Goal: Task Accomplishment & Management: Manage account settings

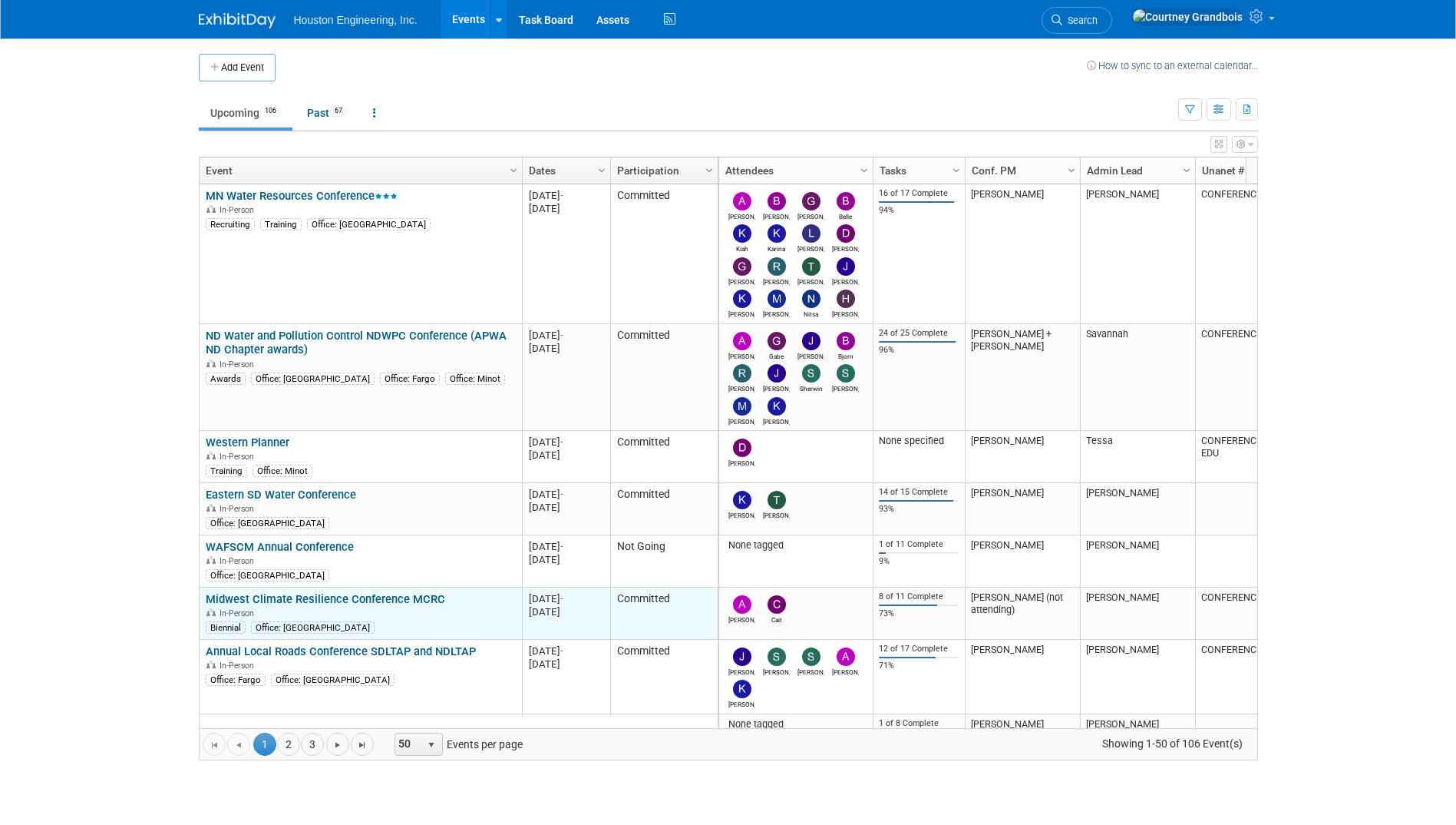
click at [328, 595] on link "Midwest Climate Resilience Conference MCRC" at bounding box center [325, 599] width 240 height 14
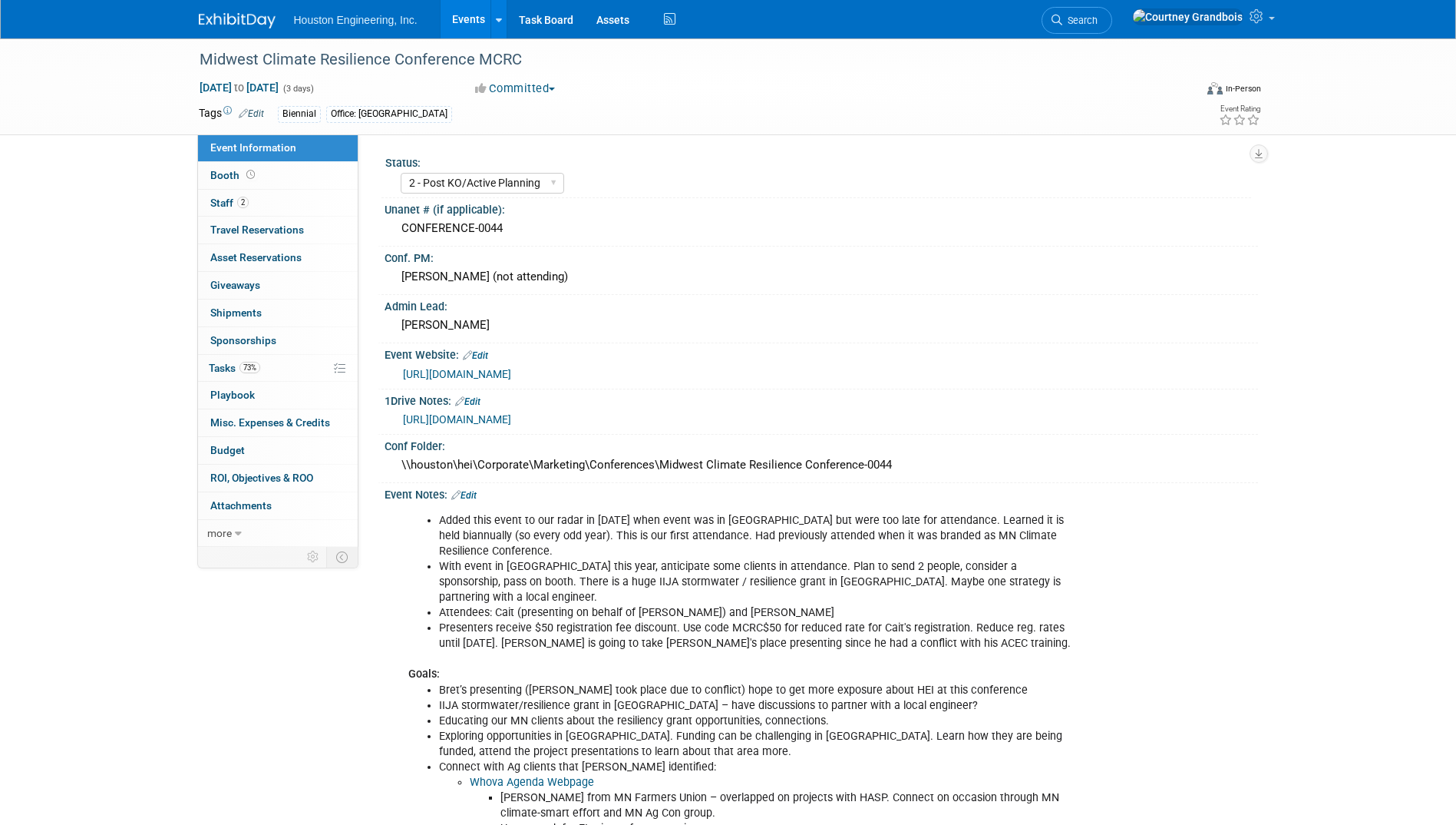
select select "2 - Post KO/Active Planning"
select select "Yes"
select select "Environmental"
click at [267, 364] on link "73% Tasks 73%" at bounding box center [278, 368] width 160 height 27
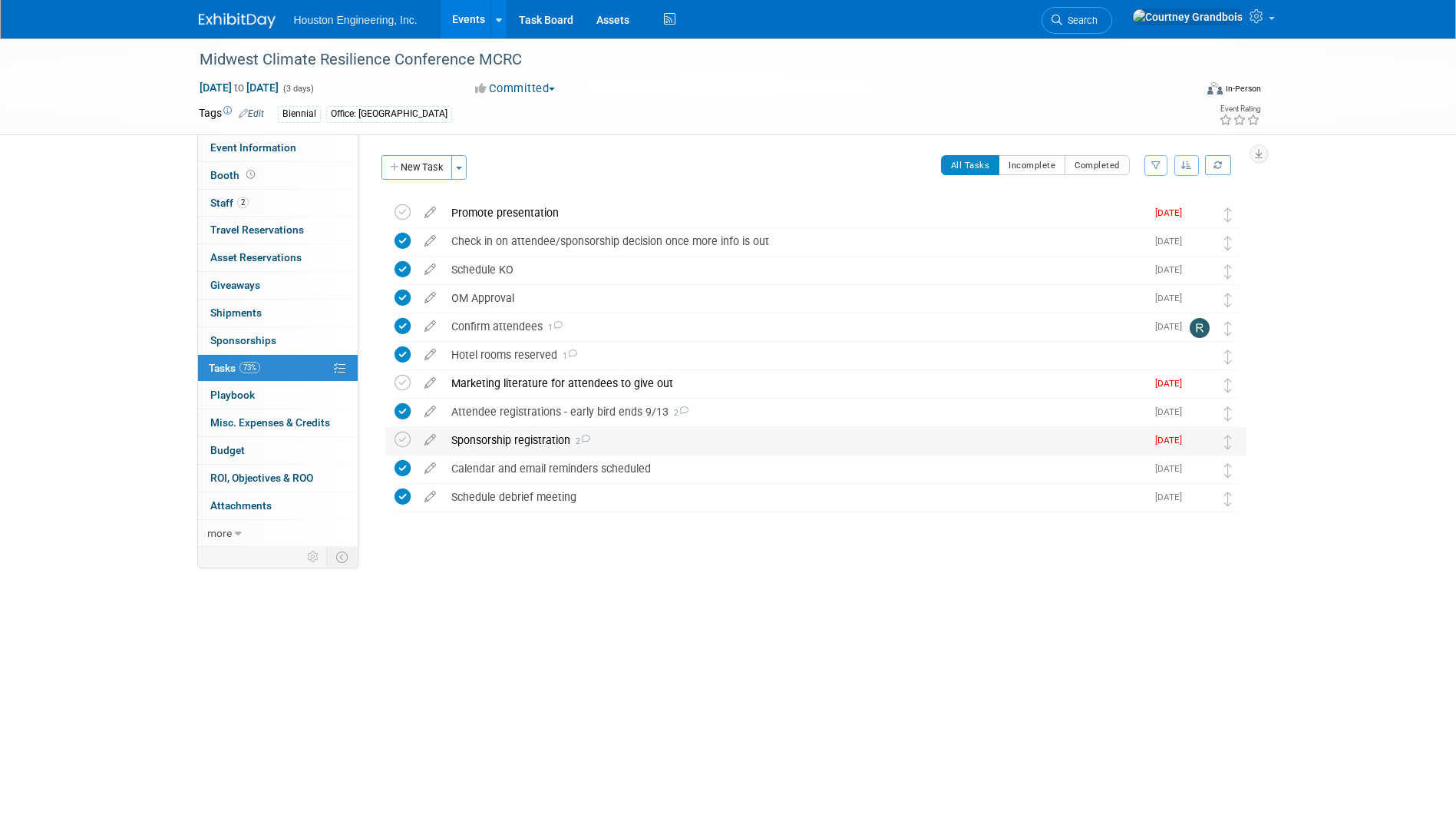
click at [491, 437] on div "Sponsorship registration 2" at bounding box center [795, 440] width 703 height 26
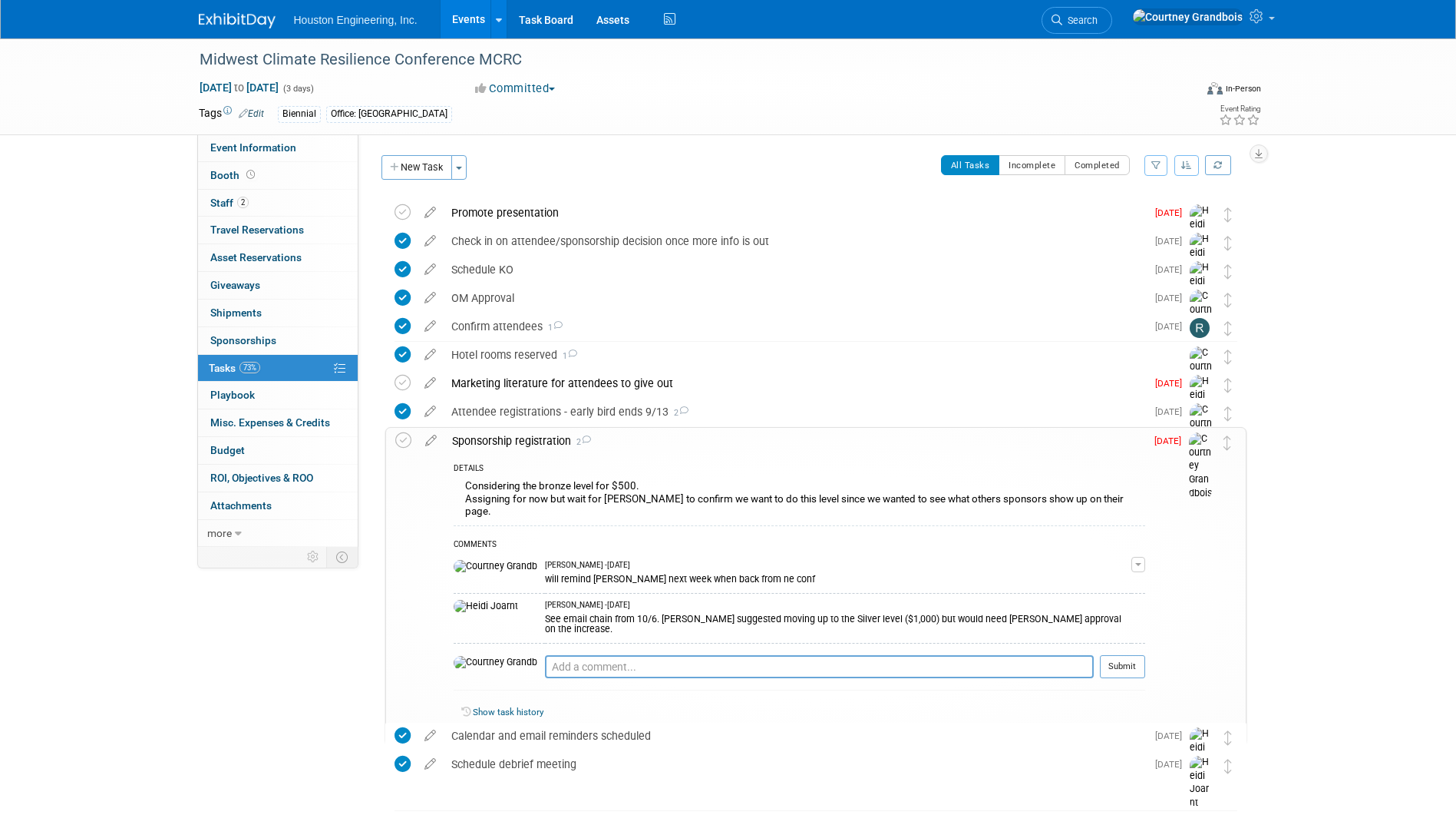
click at [200, 368] on link "73% Tasks 73%" at bounding box center [278, 368] width 160 height 27
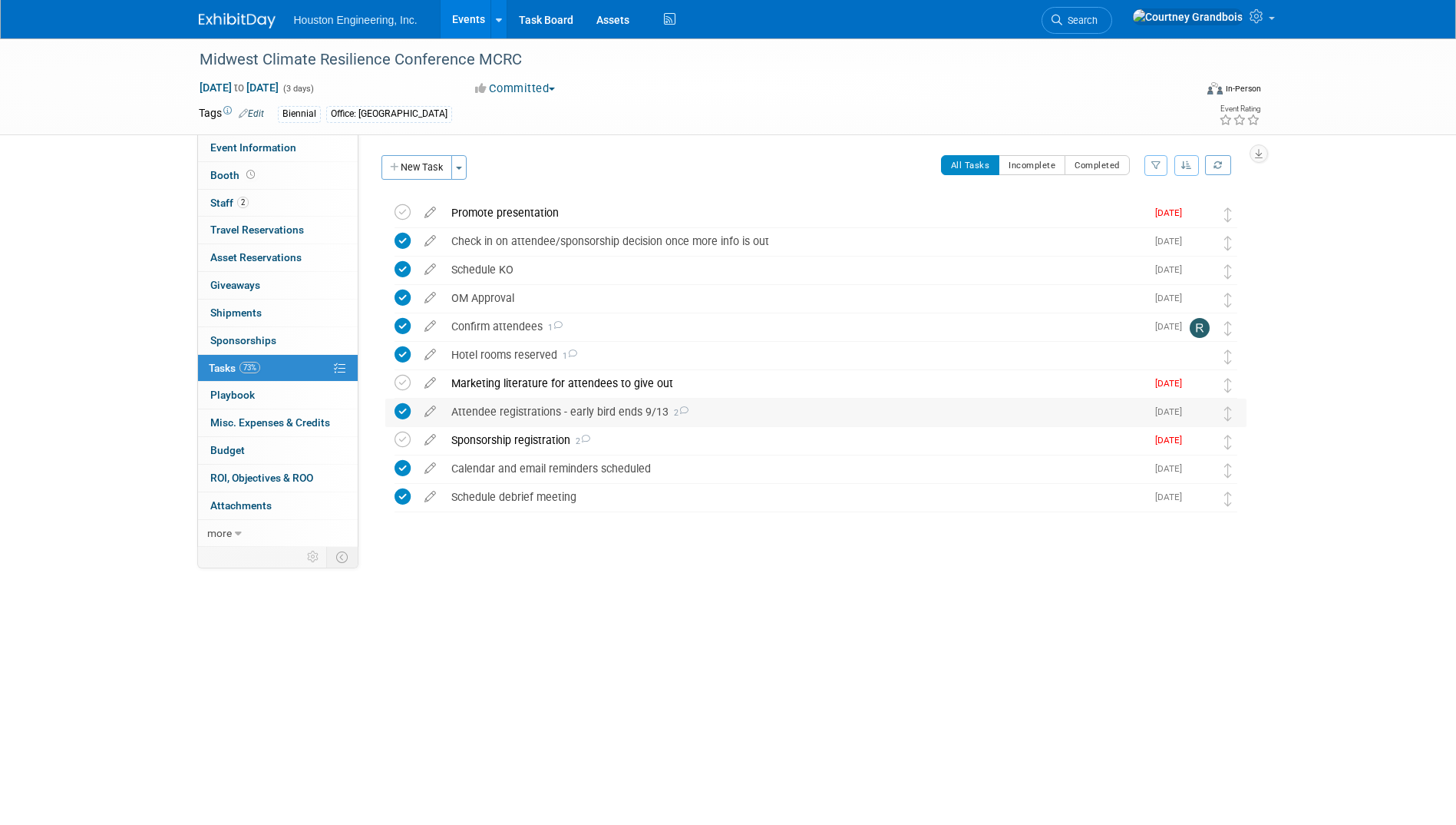
click at [582, 407] on div "Attendee registrations - early bird ends 9/13 2" at bounding box center [795, 412] width 703 height 26
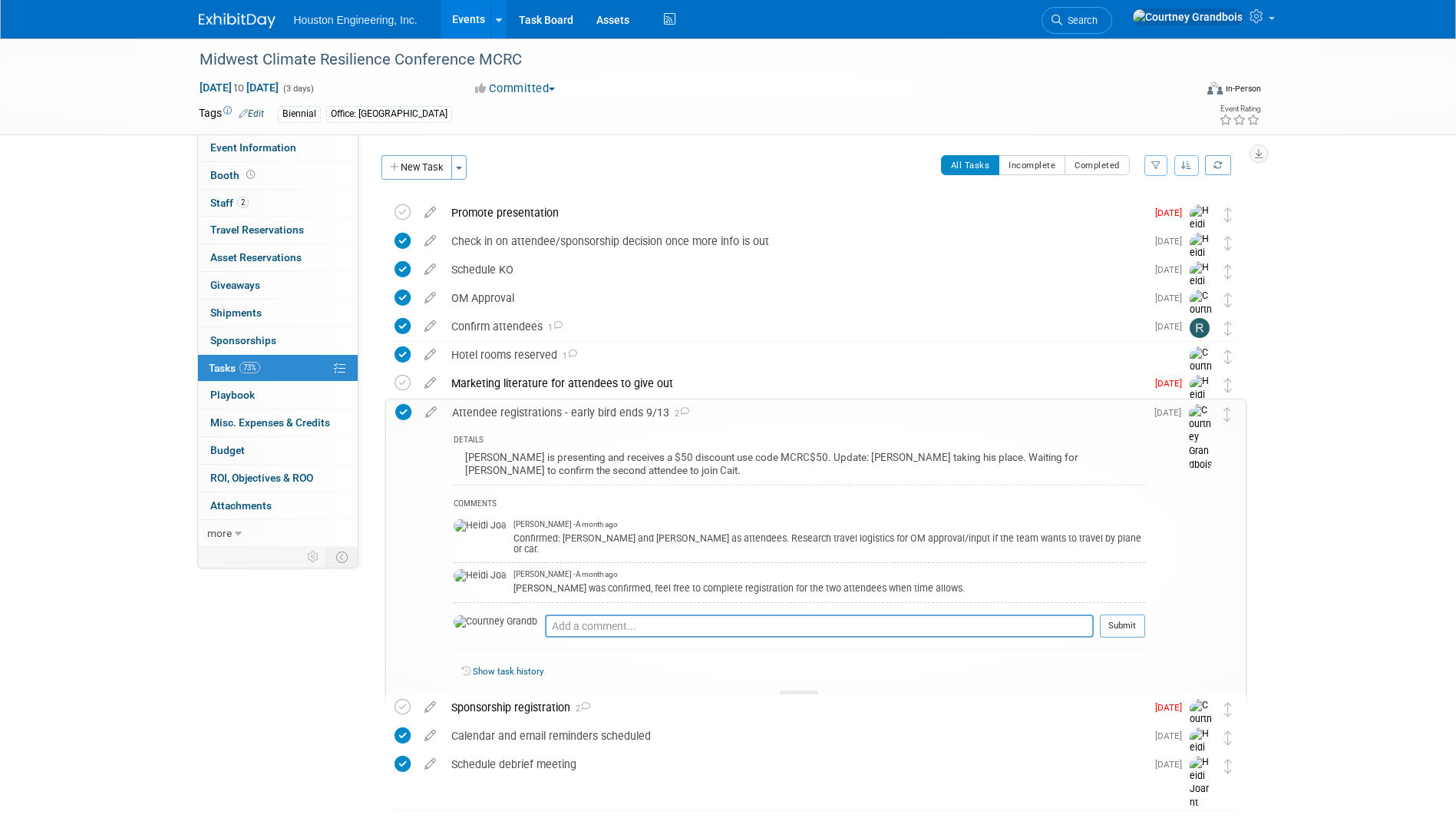
click at [575, 415] on div "Attendee registrations - early bird ends 9/13 2" at bounding box center [795, 412] width 701 height 26
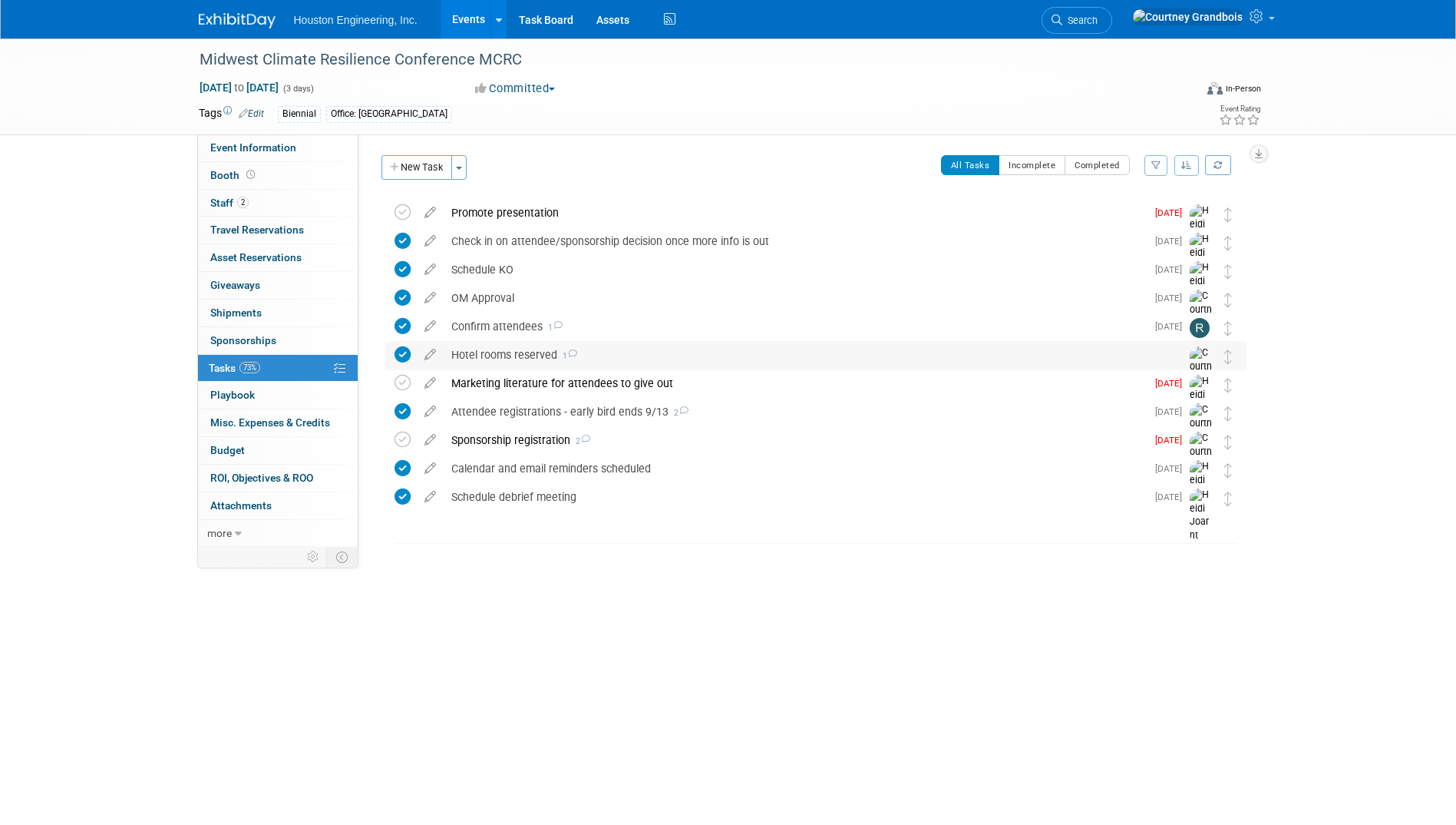
click at [545, 358] on div "Hotel rooms reserved 1" at bounding box center [801, 355] width 715 height 26
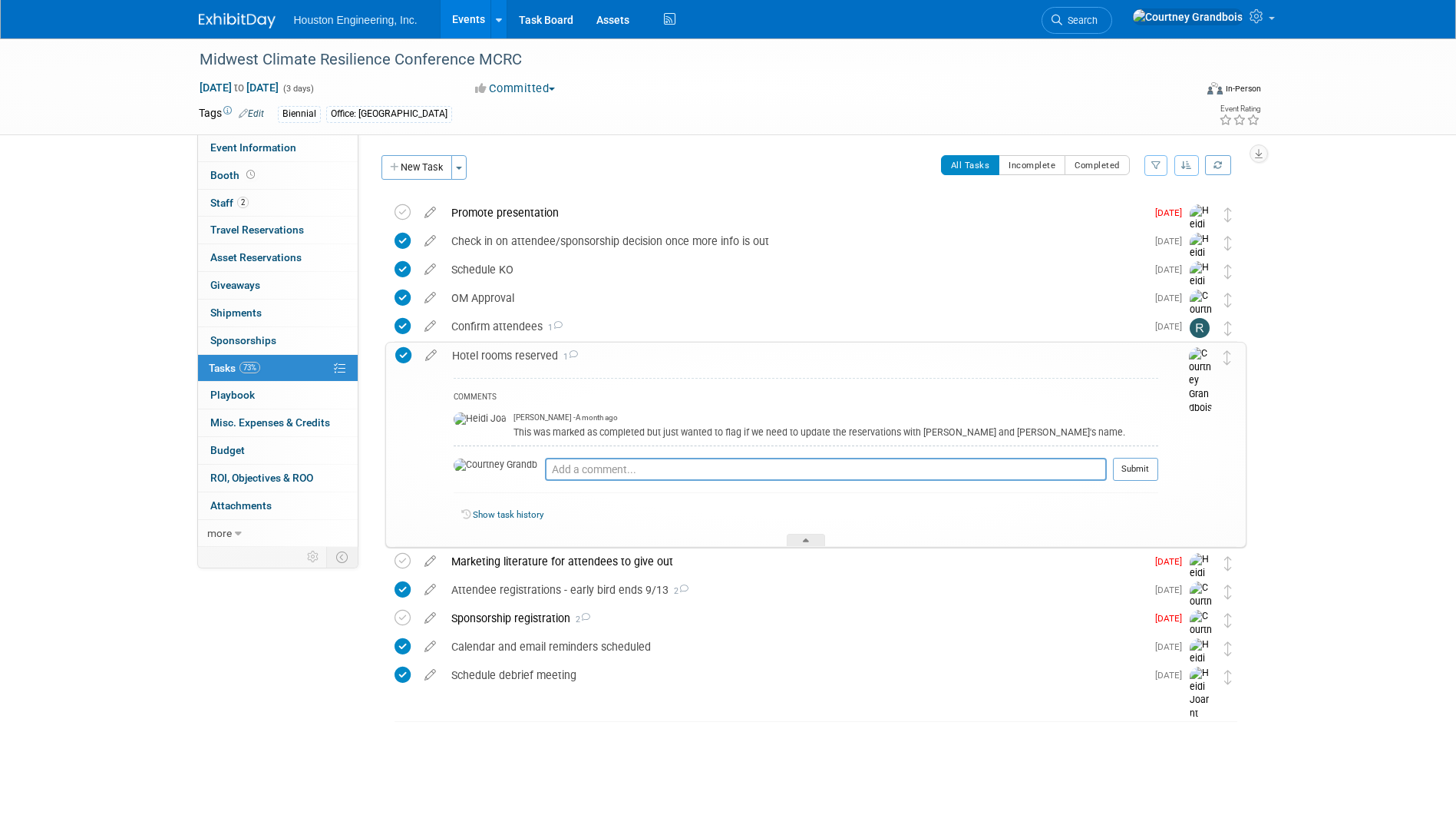
click at [545, 358] on div "Hotel rooms reserved 1" at bounding box center [801, 355] width 714 height 26
